Goal: Task Accomplishment & Management: Manage account settings

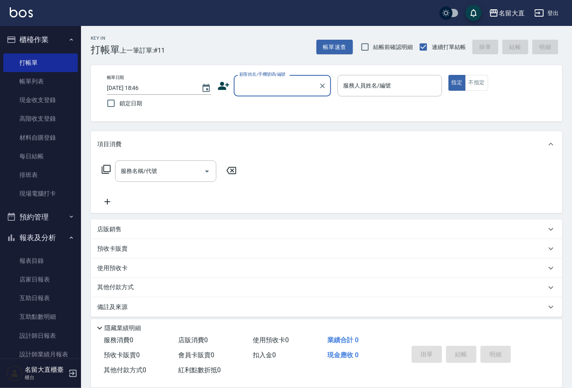
scroll to position [6, 0]
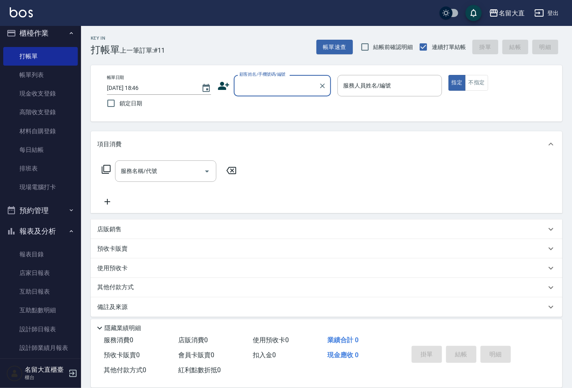
click at [279, 87] on input "顧客姓名/手機號碼/編號" at bounding box center [276, 86] width 78 height 14
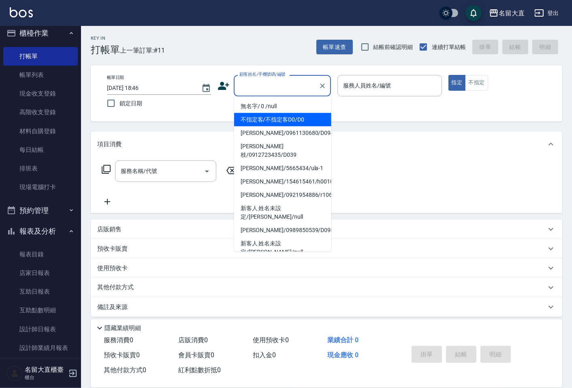
click at [274, 116] on li "不指定客/不指定客D0/D0" at bounding box center [282, 119] width 97 height 13
type input "不指定客/不指定客D0/D0"
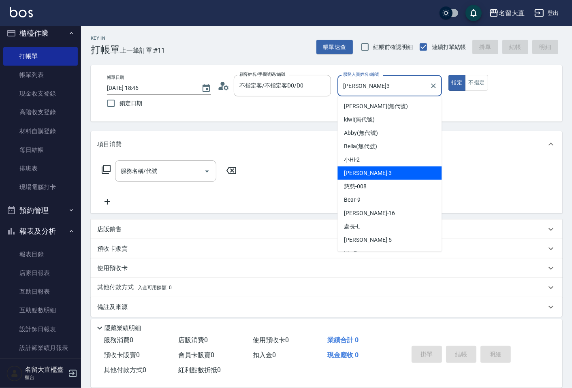
click at [394, 83] on input "郭忠翰-3" at bounding box center [383, 86] width 85 height 14
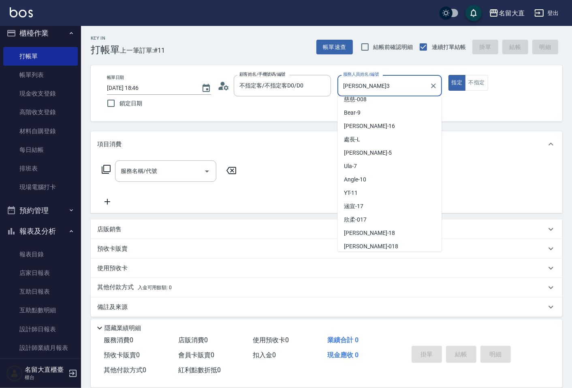
scroll to position [90, 0]
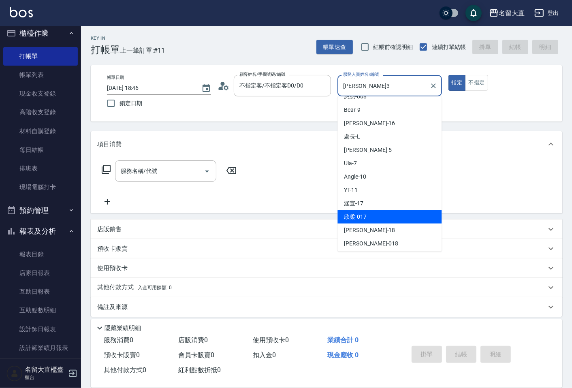
click at [380, 213] on div "欣柔 -017" at bounding box center [389, 216] width 104 height 13
type input "欣柔-017"
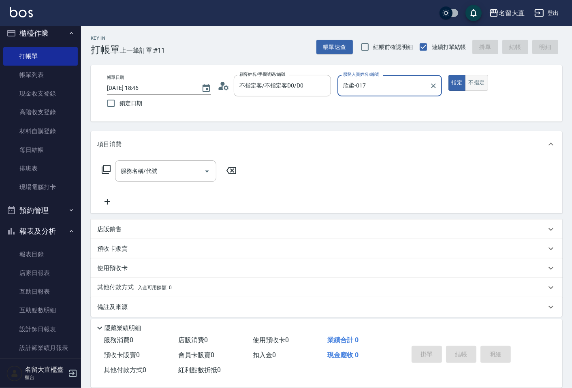
click at [473, 84] on button "不指定" at bounding box center [476, 83] width 23 height 16
click at [172, 165] on input "服務名稱/代號" at bounding box center [160, 171] width 82 height 14
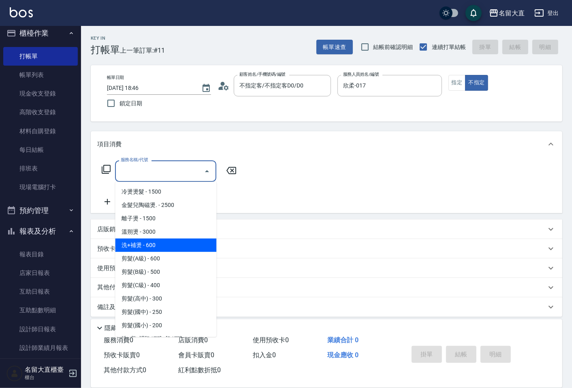
scroll to position [45, 0]
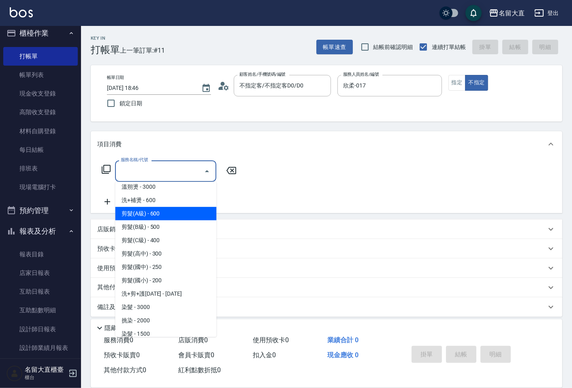
click at [156, 219] on span "剪髮(A級) - 600" at bounding box center [165, 213] width 101 height 13
type input "剪髮(A級)(301)"
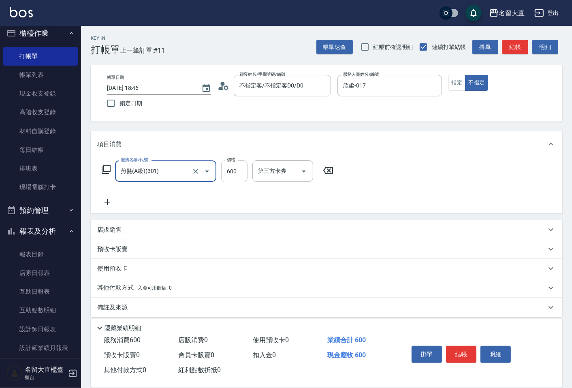
click at [246, 172] on input "600" at bounding box center [234, 171] width 26 height 22
type input "150"
click at [105, 200] on icon at bounding box center [107, 202] width 20 height 10
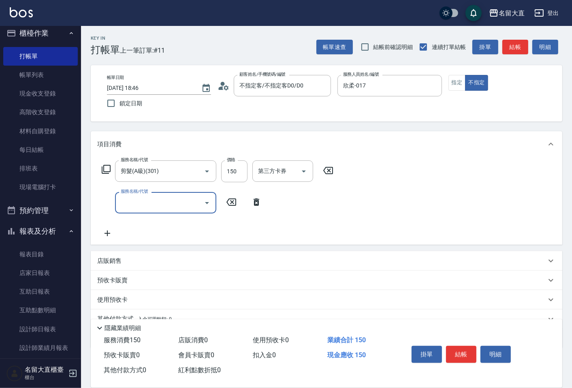
click at [130, 200] on input "服務名稱/代號" at bounding box center [160, 203] width 82 height 14
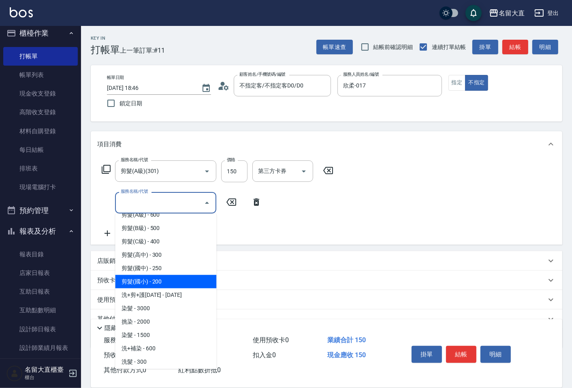
scroll to position [180, 0]
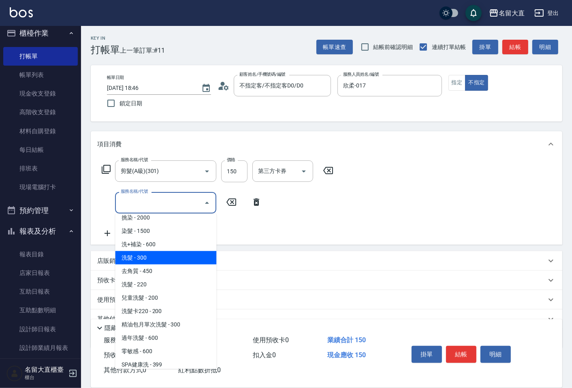
click at [157, 260] on span "洗髮 - 300" at bounding box center [165, 257] width 101 height 13
type input "洗髮(500)"
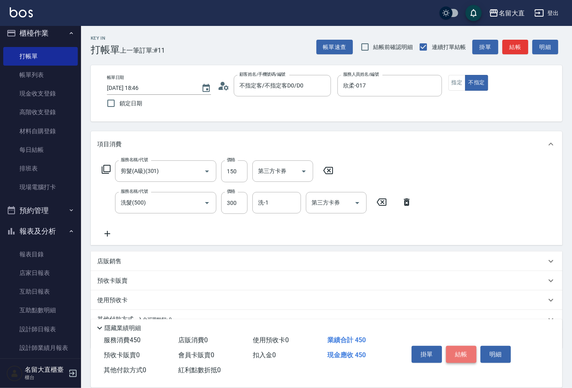
click at [469, 351] on button "結帳" at bounding box center [461, 354] width 30 height 17
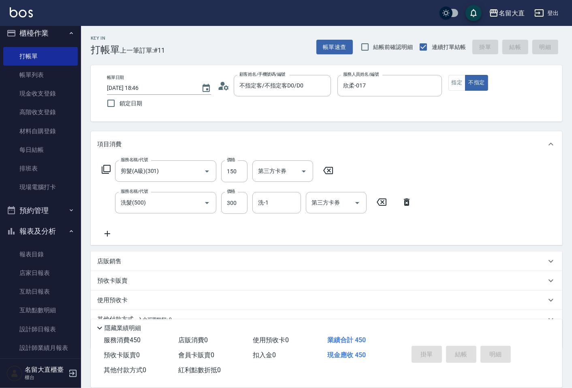
type input "2025/09/10 19:33"
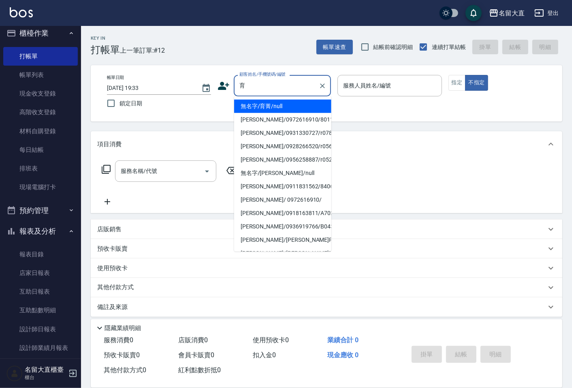
click at [286, 110] on li "無名字/育菁/null" at bounding box center [282, 106] width 97 height 13
type input "無名字/育菁/null"
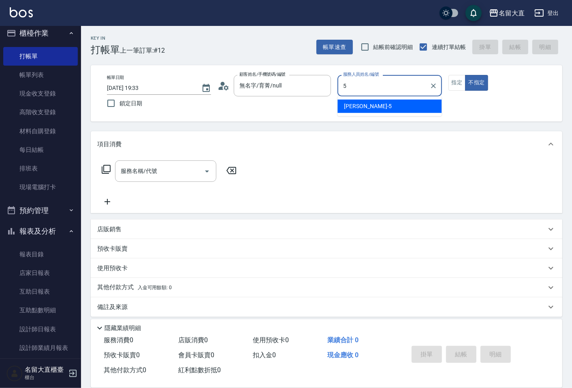
type input "Reese-5"
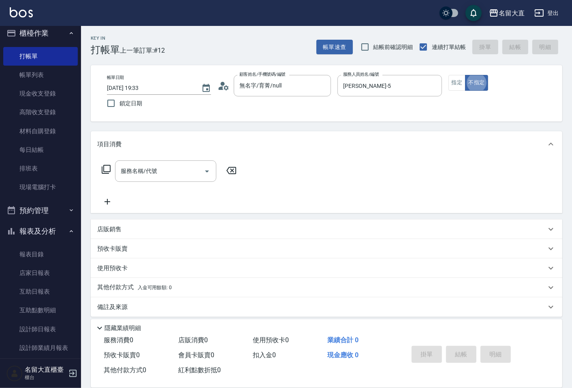
type button "false"
click at [445, 85] on div "帳單日期 2025/09/10 19:33 鎖定日期 顧客姓名/手機號碼/編號 無名字/育菁/null 顧客姓名/手機號碼/編號 服務人員姓名/編號 Rees…" at bounding box center [326, 93] width 452 height 37
click at [447, 82] on div "帳單日期 2025/09/10 19:33 鎖定日期 顧客姓名/手機號碼/編號 無名字/育菁/null 顧客姓名/手機號碼/編號 服務人員姓名/編號 Rees…" at bounding box center [326, 93] width 452 height 37
click at [452, 81] on button "指定" at bounding box center [456, 83] width 17 height 16
click at [169, 161] on div "服務名稱/代號" at bounding box center [165, 170] width 101 height 21
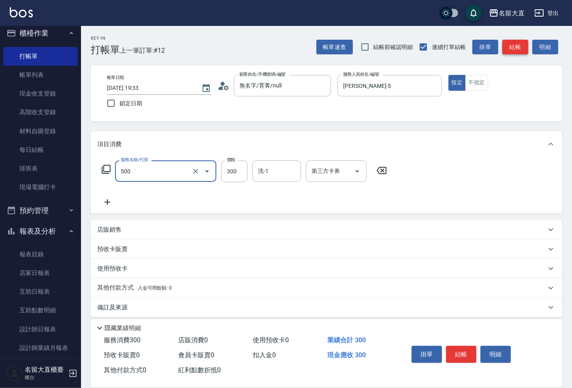
type input "洗髮(500)"
click at [512, 54] on button "結帳" at bounding box center [515, 47] width 26 height 15
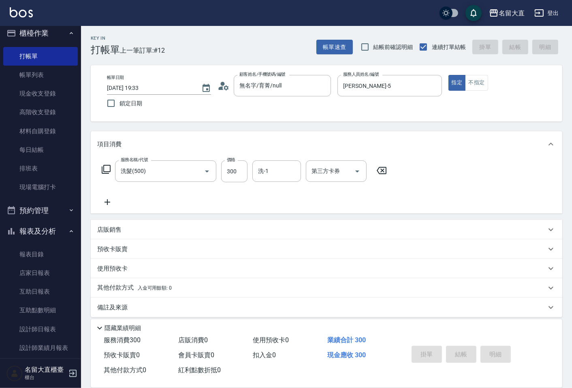
type input "2025/09/10 19:36"
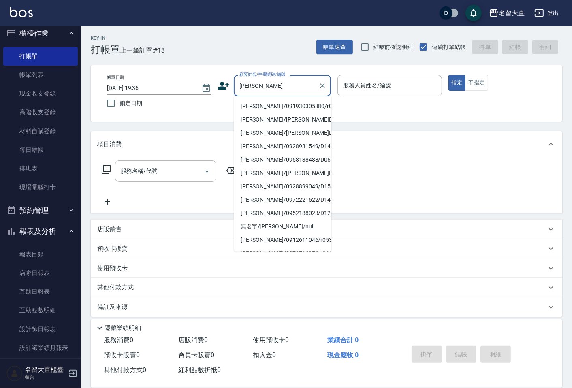
click at [288, 105] on li "楊子青/091930305380/r029" at bounding box center [282, 106] width 97 height 13
type input "楊子青/091930305380/r029"
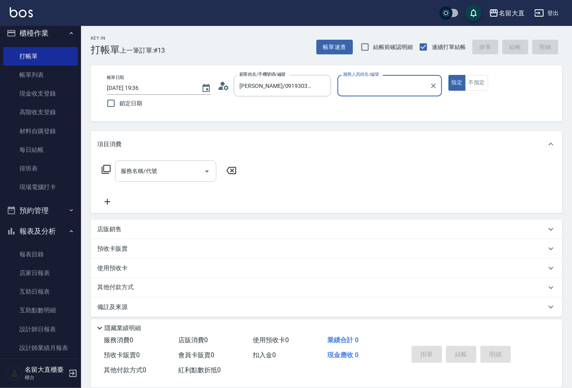
type input "Reese-5"
click at [175, 175] on input "服務名稱/代號" at bounding box center [160, 171] width 82 height 14
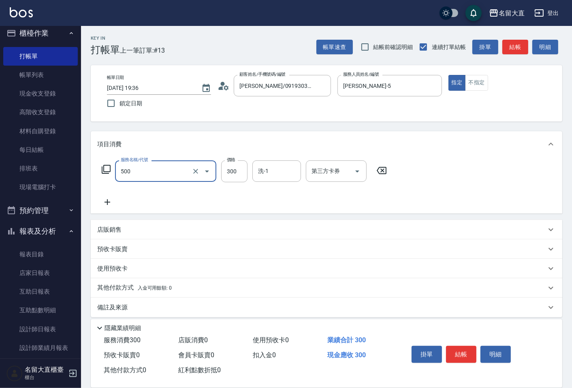
type input "洗髮(500)"
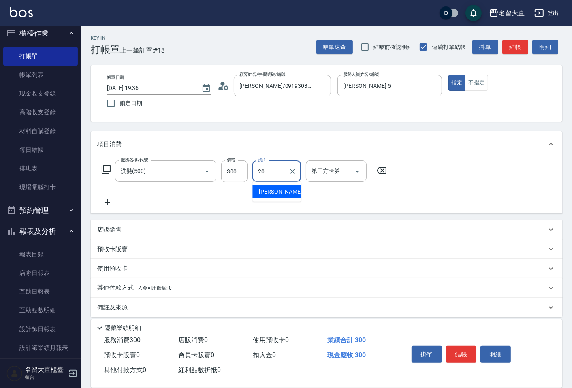
type input "詩雅-20"
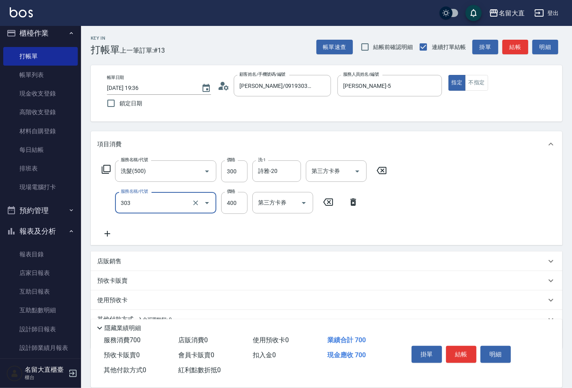
type input "剪髮(C級)(303)"
type input "350"
click at [519, 53] on button "結帳" at bounding box center [515, 47] width 26 height 15
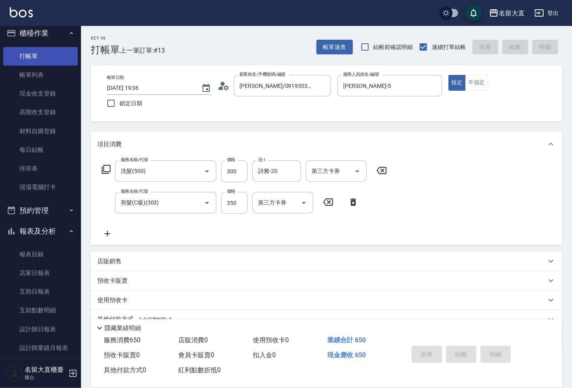
type input "2025/09/10 19:41"
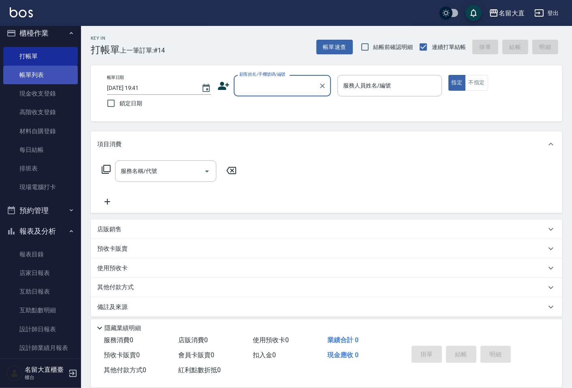
click at [65, 81] on link "帳單列表" at bounding box center [40, 75] width 75 height 19
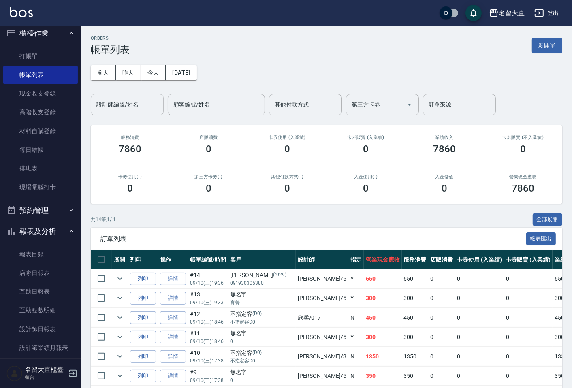
click at [132, 94] on div "設計師編號/姓名" at bounding box center [127, 104] width 73 height 21
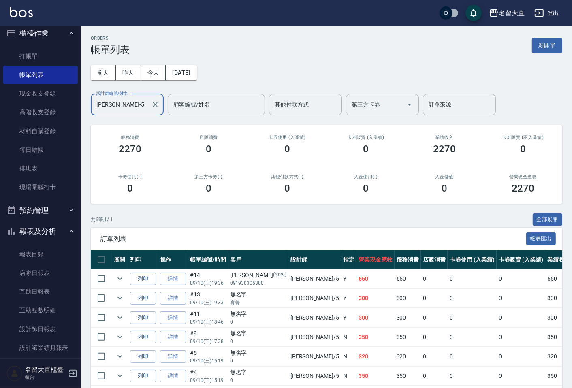
scroll to position [36, 0]
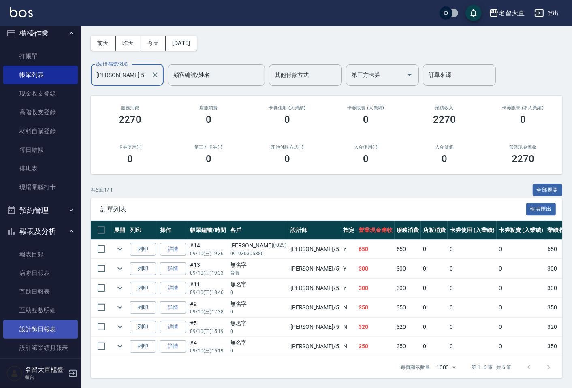
type input "Reese-5"
click at [59, 333] on link "設計師日報表" at bounding box center [40, 329] width 75 height 19
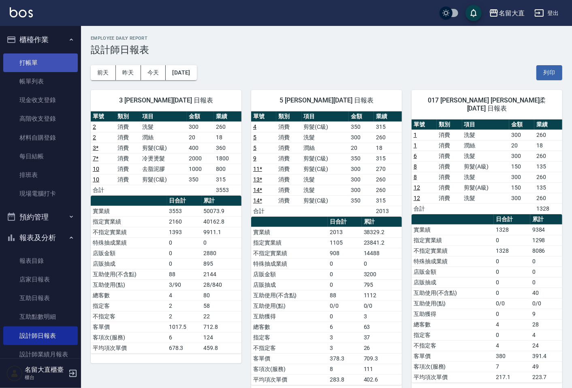
click at [38, 67] on link "打帳單" at bounding box center [40, 62] width 75 height 19
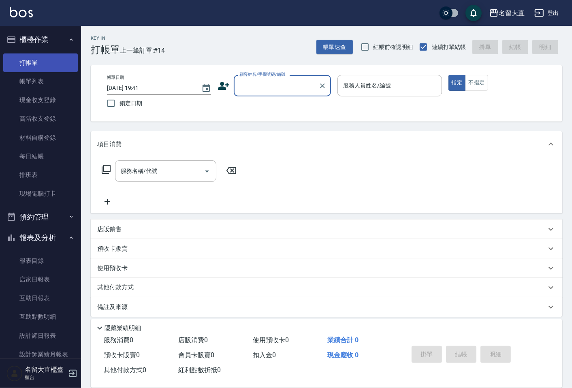
click at [38, 67] on link "打帳單" at bounding box center [40, 62] width 75 height 19
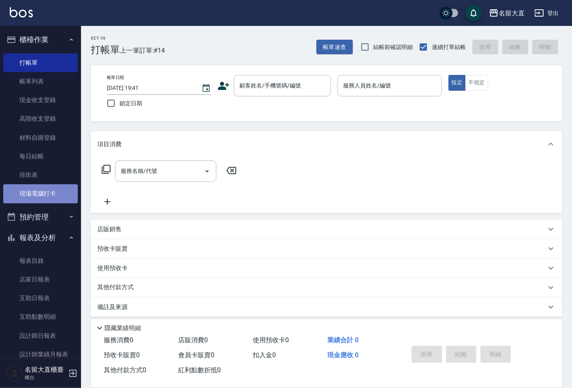
click at [51, 197] on link "現場電腦打卡" at bounding box center [40, 193] width 75 height 19
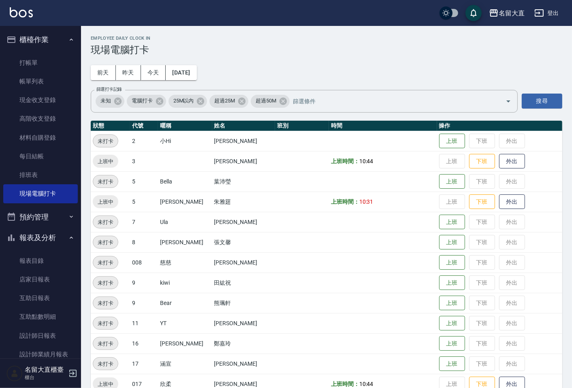
click at [314, 85] on div "Employee Daily Clock In 現場電腦打卡 前天 昨天 今天 2025/09/10 篩選打卡記錄 未知 電腦打卡 25M以內 超過25M 超…" at bounding box center [326, 286] width 491 height 520
click at [366, 233] on td at bounding box center [383, 242] width 108 height 20
click at [471, 159] on button "下班" at bounding box center [482, 161] width 26 height 14
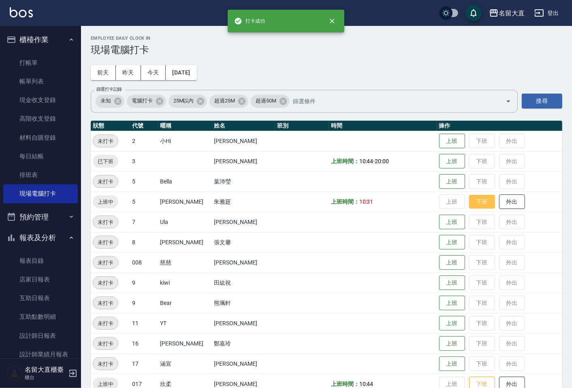
click at [470, 201] on button "下班" at bounding box center [482, 202] width 26 height 14
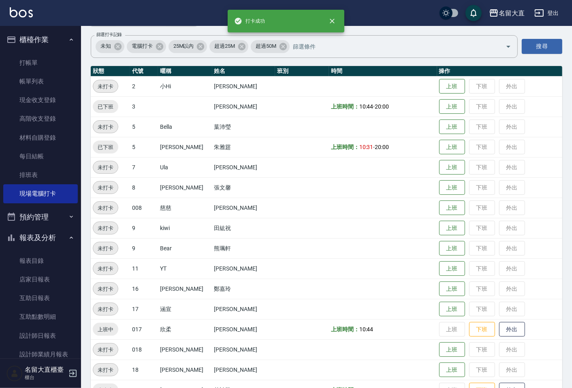
scroll to position [157, 0]
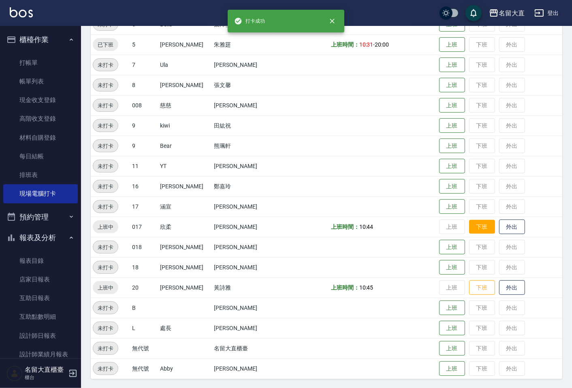
click at [469, 232] on button "下班" at bounding box center [482, 227] width 26 height 14
click at [473, 286] on button "下班" at bounding box center [482, 288] width 26 height 14
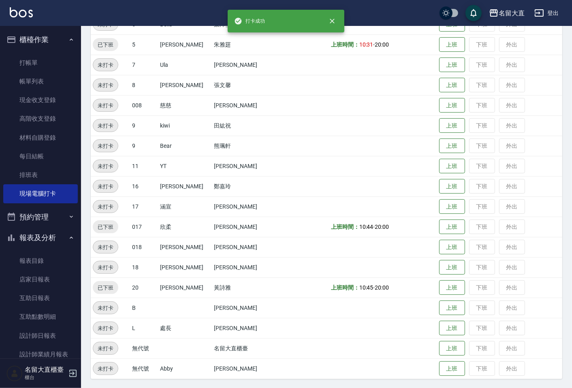
drag, startPoint x: 337, startPoint y: 178, endPoint x: 331, endPoint y: 175, distance: 6.5
click at [337, 177] on td at bounding box center [383, 186] width 108 height 20
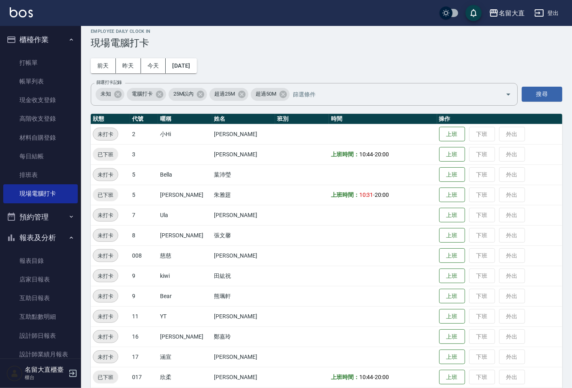
scroll to position [0, 0]
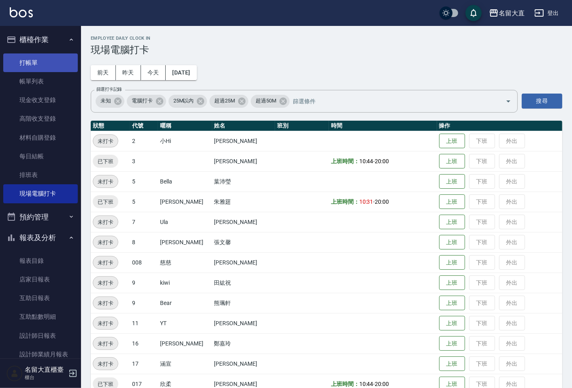
click at [38, 62] on link "打帳單" at bounding box center [40, 62] width 75 height 19
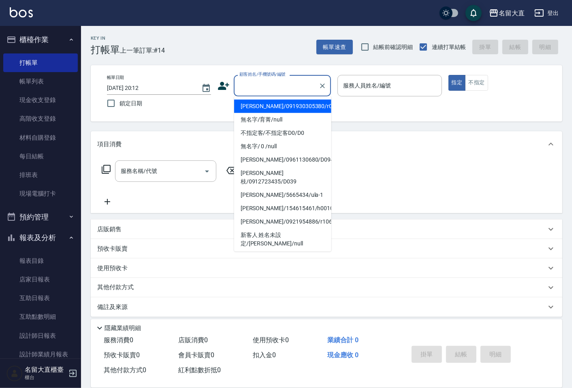
click at [278, 83] on input "顧客姓名/手機號碼/編號" at bounding box center [276, 86] width 78 height 14
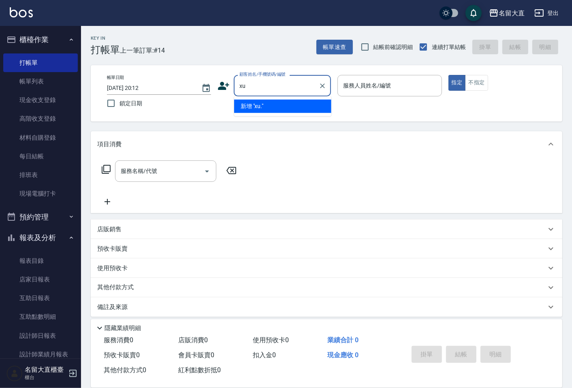
type input "x"
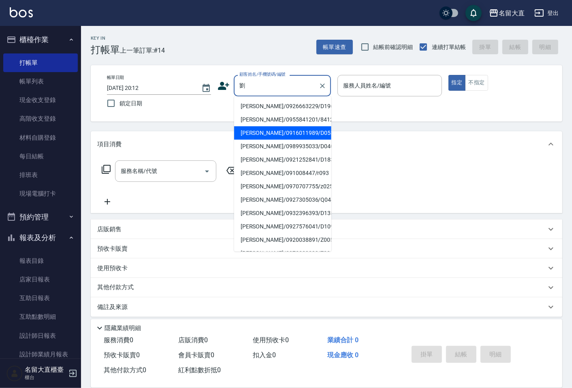
type input "劉祐翔/0916011989/D053"
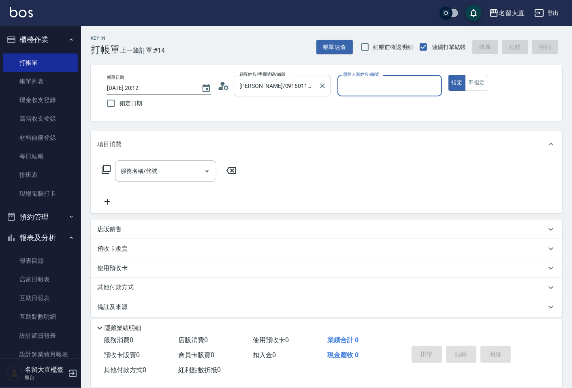
type input "郭忠翰-3"
click at [448, 75] on button "指定" at bounding box center [456, 83] width 17 height 16
type button "true"
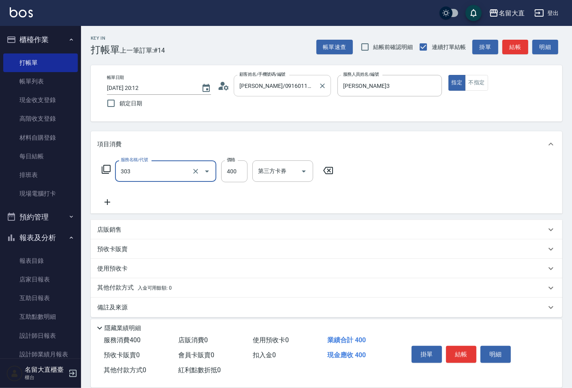
type input "剪髮(C級)(303)"
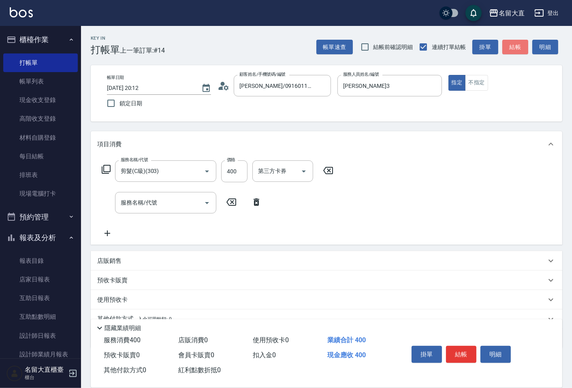
click at [520, 46] on button "結帳" at bounding box center [515, 47] width 26 height 15
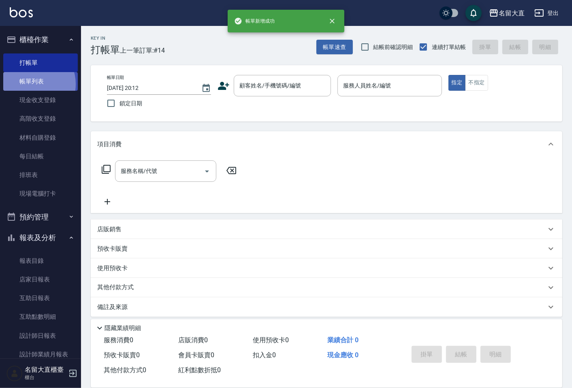
click at [32, 84] on link "帳單列表" at bounding box center [40, 81] width 75 height 19
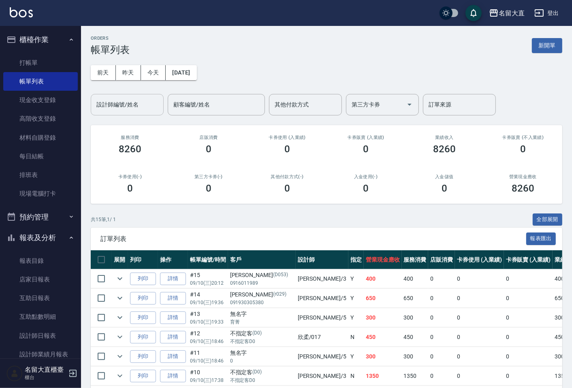
click at [118, 112] on div "設計師編號/姓名" at bounding box center [127, 104] width 73 height 21
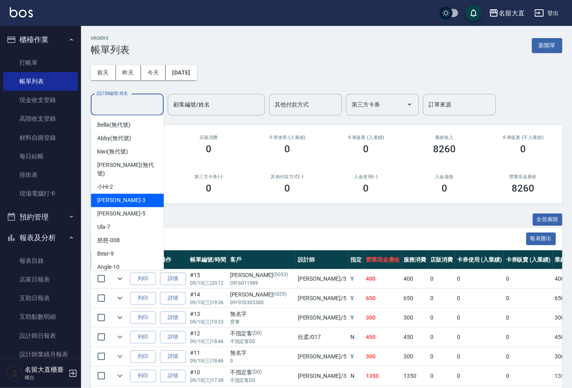
click at [118, 194] on div "郭忠翰 -3" at bounding box center [127, 200] width 73 height 13
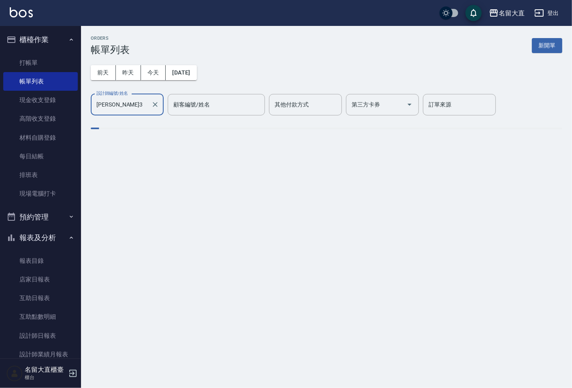
type input "郭忠翰-3"
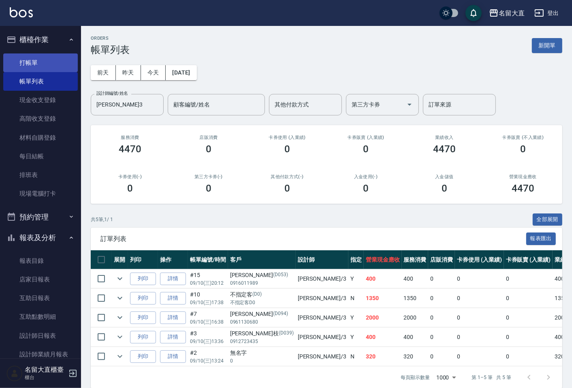
click at [26, 69] on link "打帳單" at bounding box center [40, 62] width 75 height 19
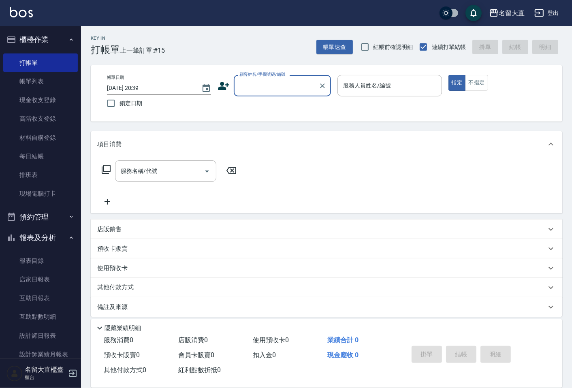
click at [290, 79] on input "顧客姓名/手機號碼/編號" at bounding box center [276, 86] width 78 height 14
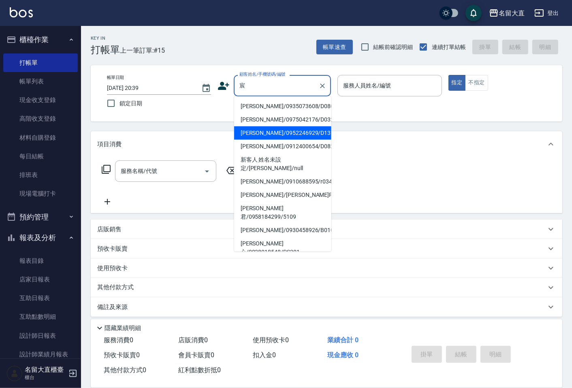
type input "張宸豪/0952246929/D131"
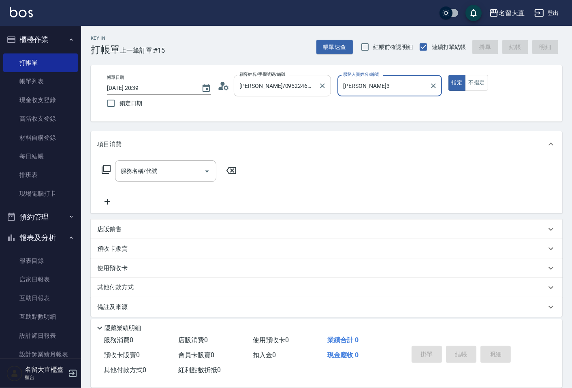
type input "郭忠翰-3"
click at [448, 75] on button "指定" at bounding box center [456, 83] width 17 height 16
type button "true"
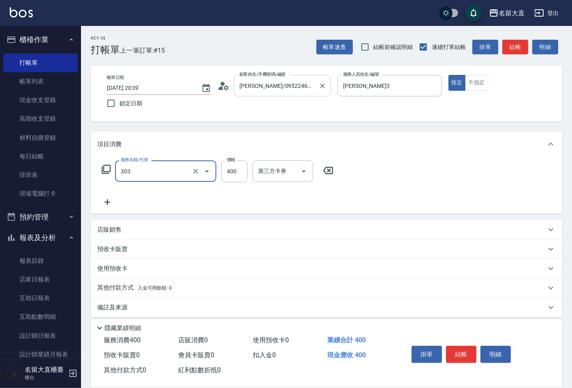
type input "剪髮(C級)(303)"
click at [522, 41] on button "結帳" at bounding box center [515, 47] width 26 height 15
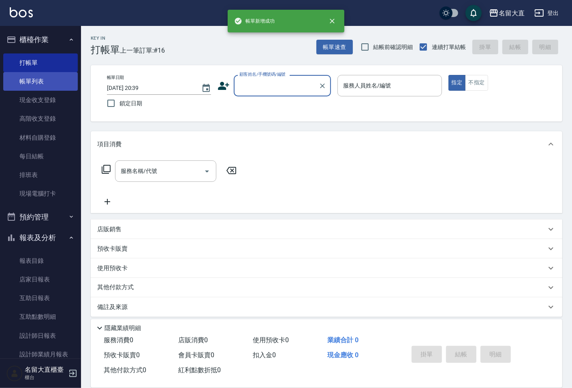
click at [49, 85] on link "帳單列表" at bounding box center [40, 81] width 75 height 19
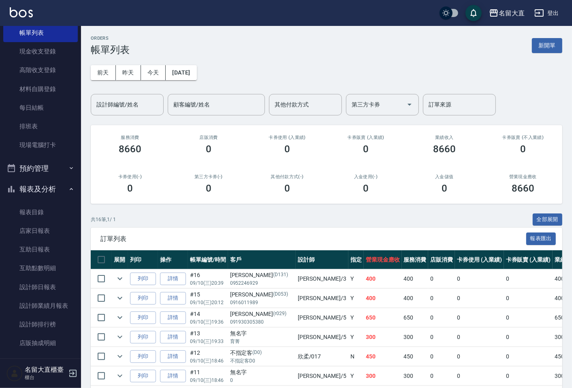
scroll to position [96, 0]
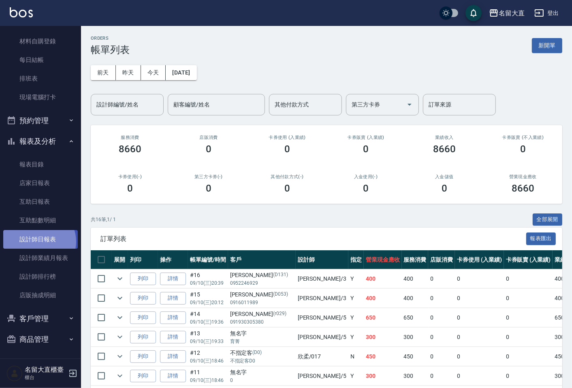
click at [38, 241] on link "設計師日報表" at bounding box center [40, 239] width 75 height 19
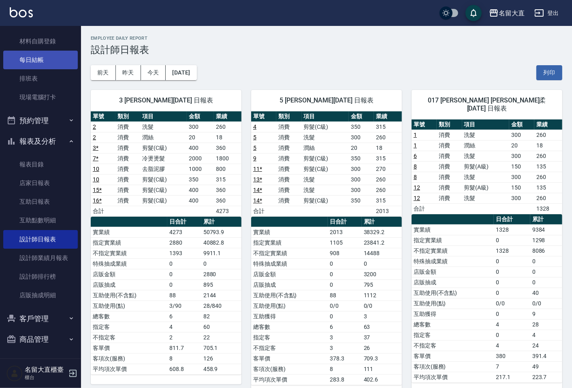
click at [34, 58] on link "每日結帳" at bounding box center [40, 60] width 75 height 19
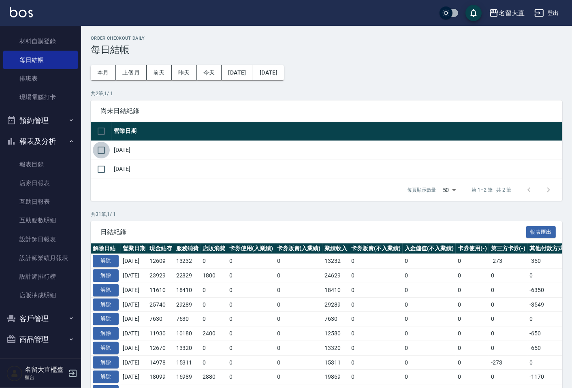
click at [99, 147] on input "checkbox" at bounding box center [101, 150] width 17 height 17
checkbox input "true"
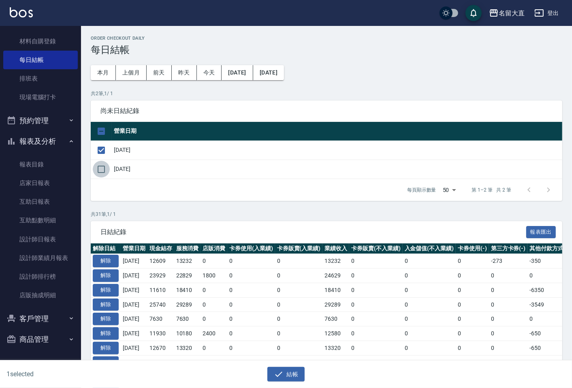
click at [99, 171] on input "checkbox" at bounding box center [101, 169] width 17 height 17
checkbox input "true"
click at [278, 373] on icon "button" at bounding box center [279, 374] width 10 height 10
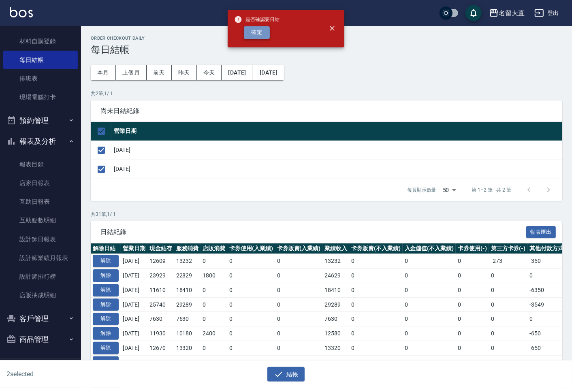
click at [259, 38] on button "確定" at bounding box center [257, 32] width 26 height 13
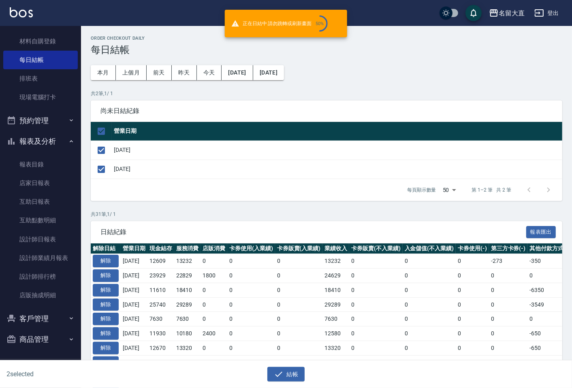
checkbox input "false"
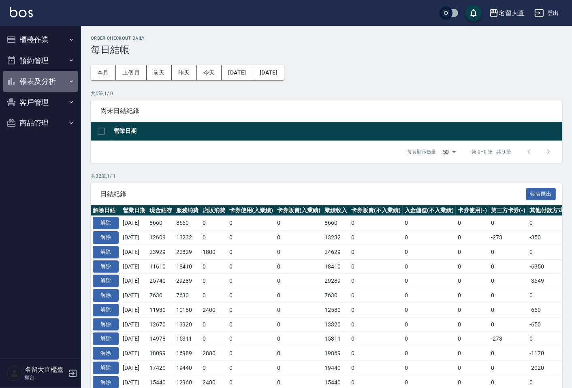
click at [45, 84] on button "報表及分析" at bounding box center [40, 81] width 75 height 21
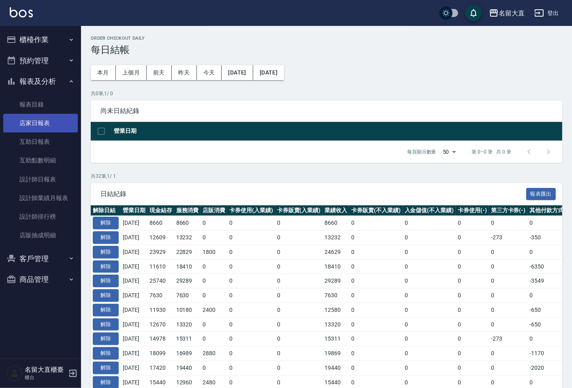
click at [49, 116] on link "店家日報表" at bounding box center [40, 123] width 75 height 19
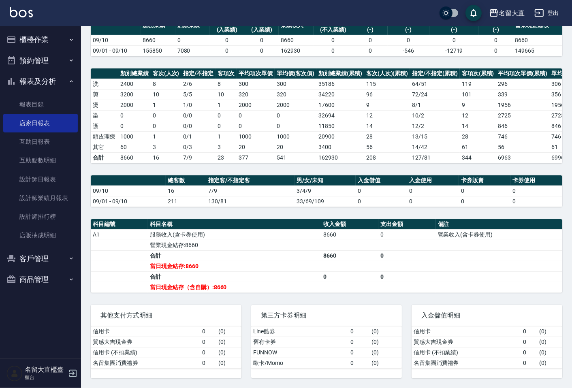
scroll to position [81, 0]
